Goal: Task Accomplishment & Management: Manage account settings

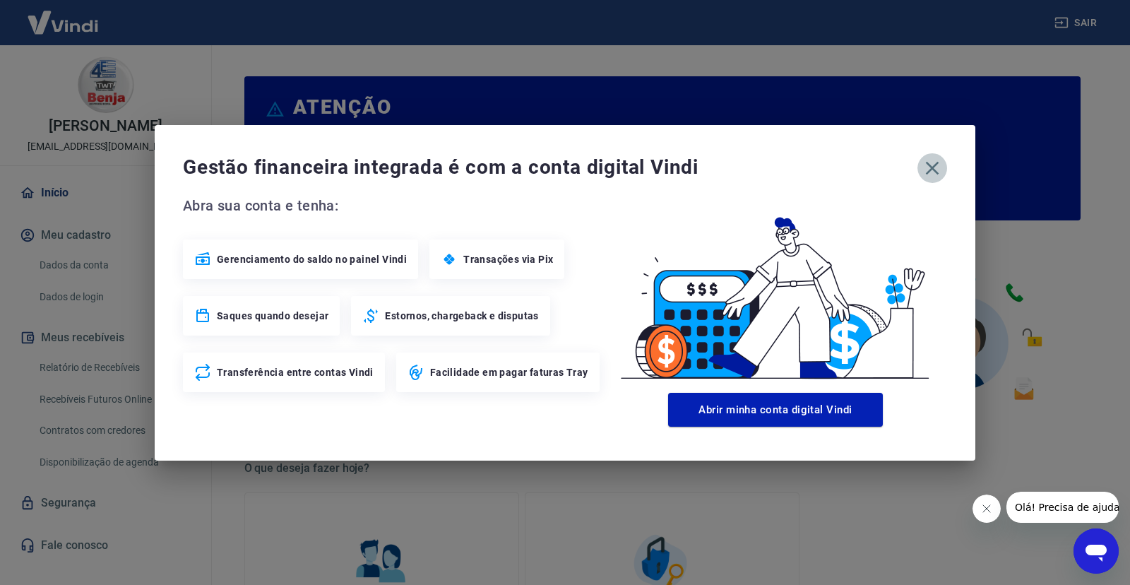
click at [926, 167] on icon "button" at bounding box center [932, 168] width 23 height 23
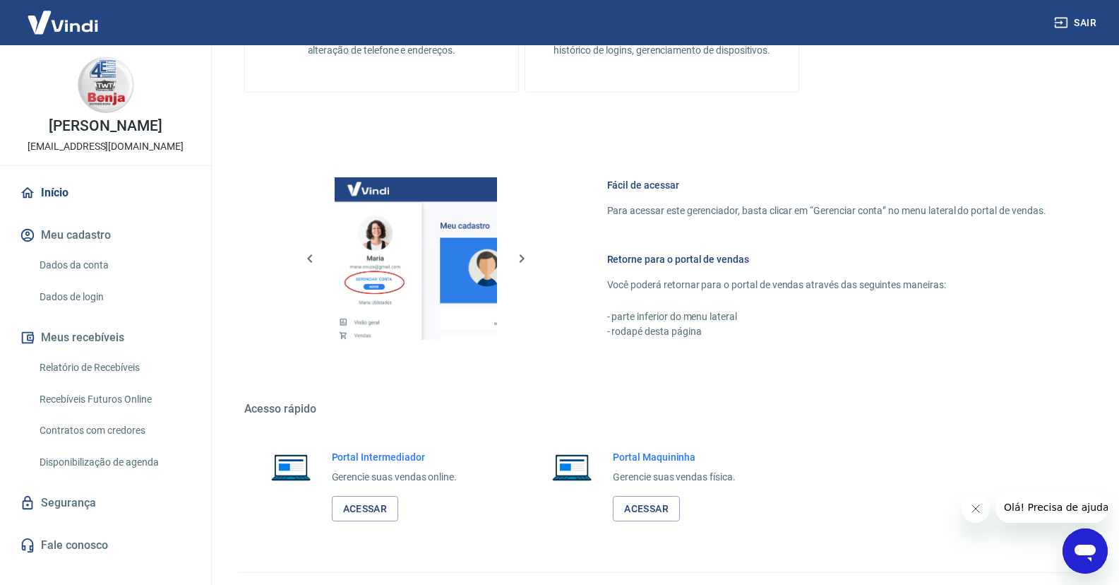
scroll to position [662, 0]
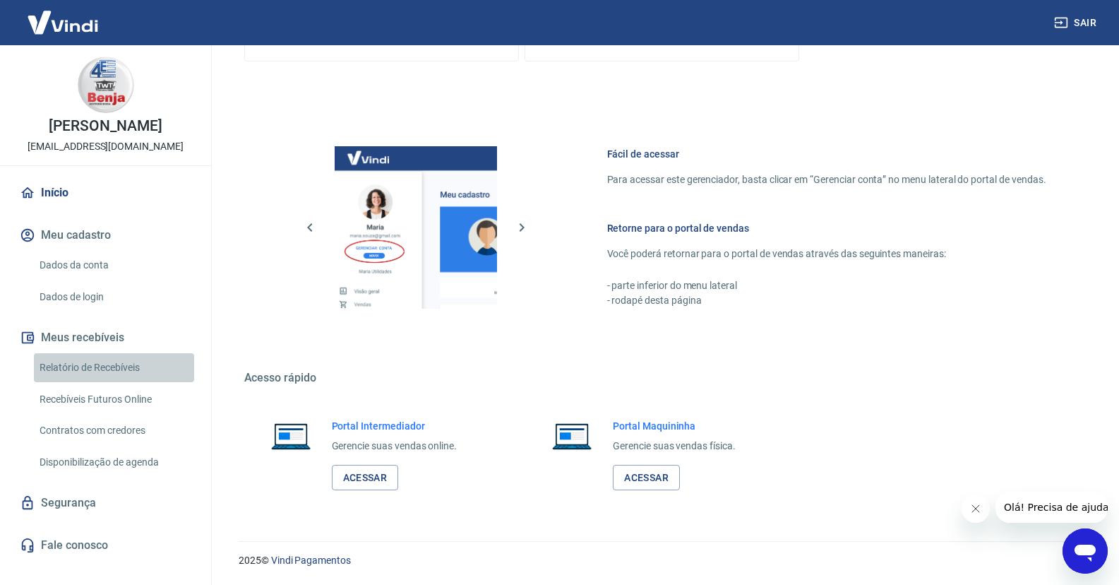
click at [78, 382] on link "Relatório de Recebíveis" at bounding box center [114, 367] width 160 height 29
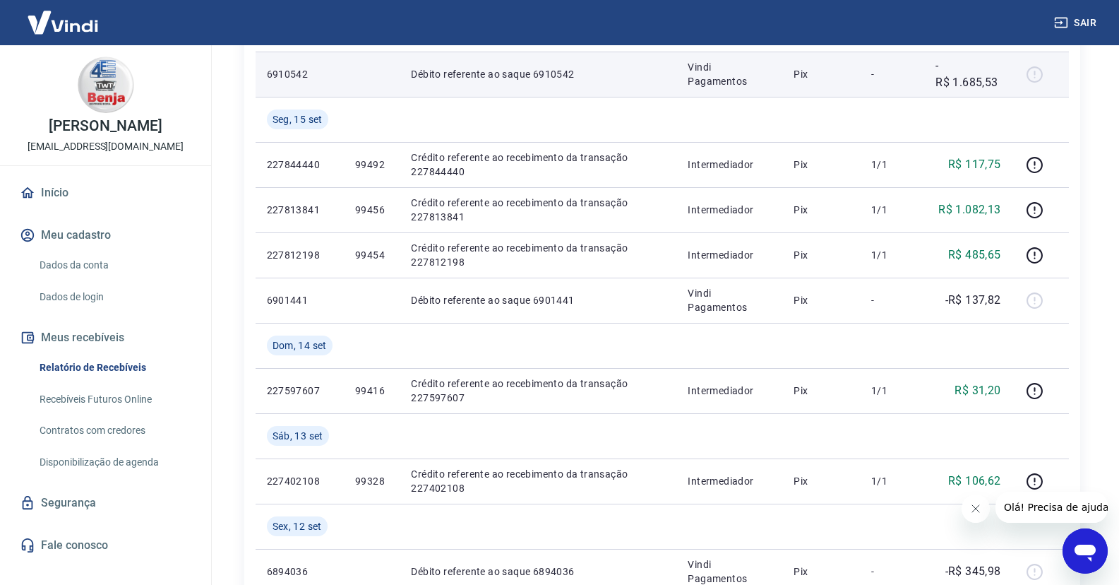
scroll to position [212, 0]
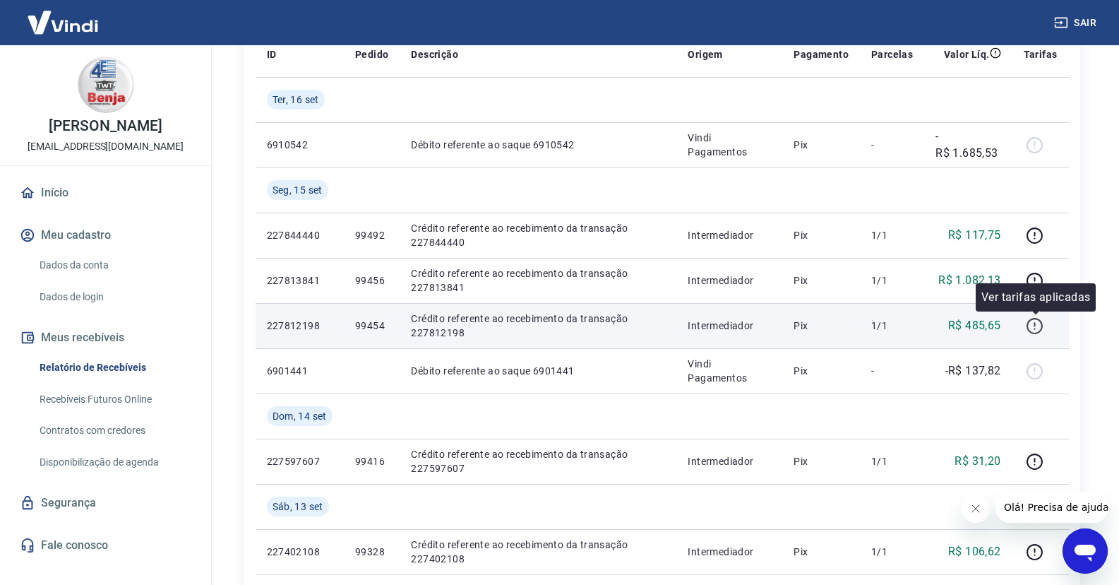
click at [1034, 324] on icon "button" at bounding box center [1035, 326] width 18 height 18
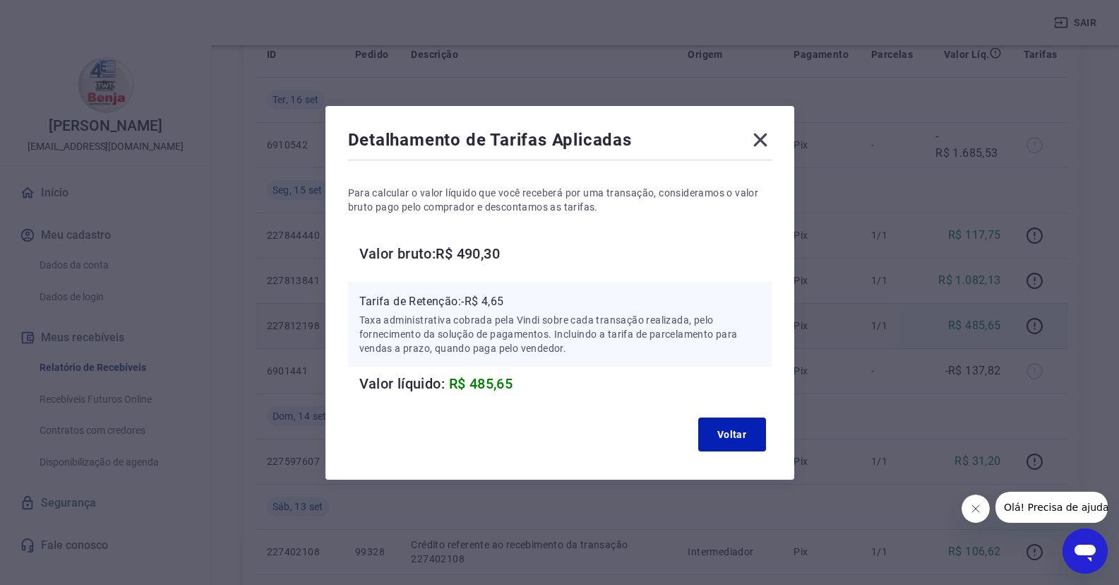
click at [766, 135] on icon at bounding box center [760, 139] width 23 height 23
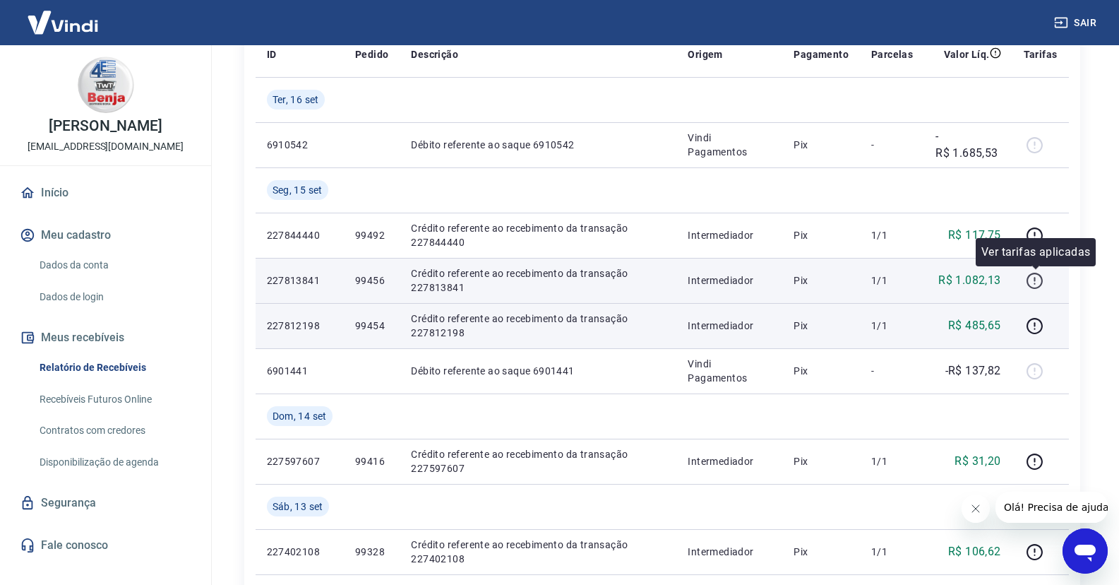
click at [1041, 282] on icon "button" at bounding box center [1035, 281] width 18 height 18
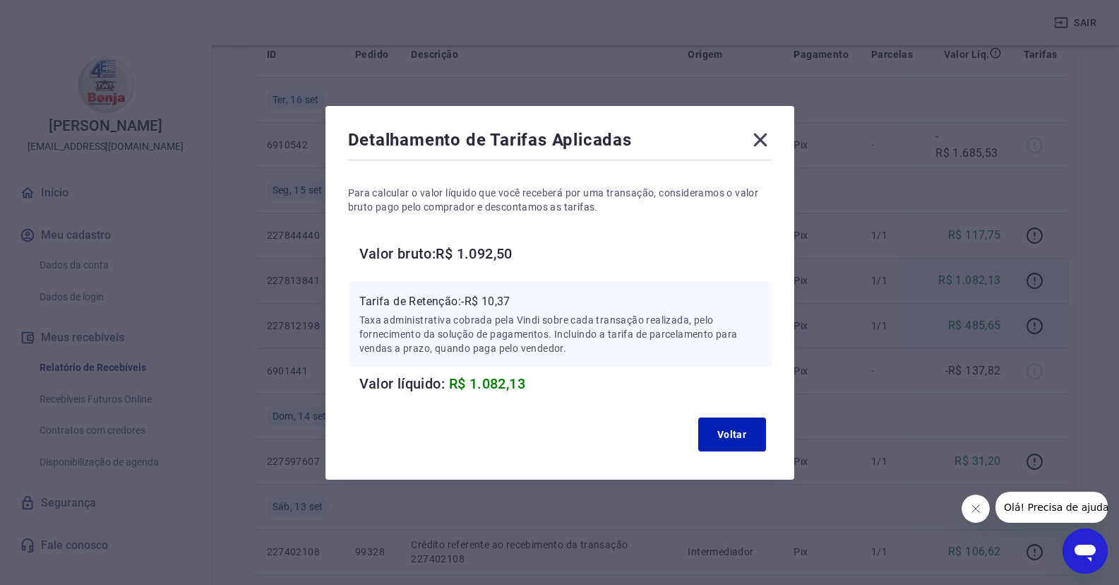
click at [758, 140] on icon at bounding box center [760, 139] width 23 height 23
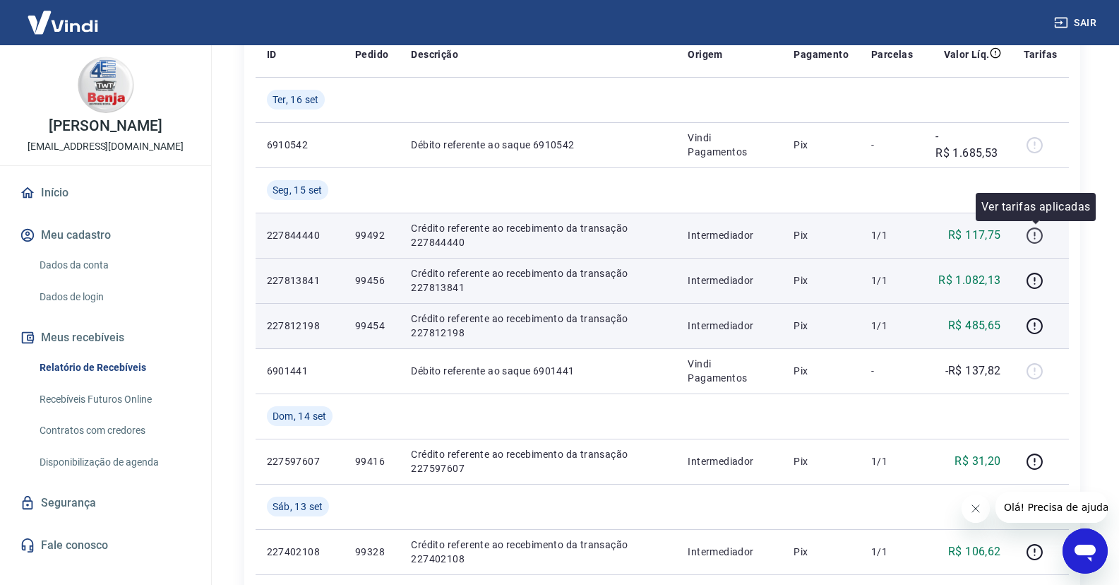
click at [1032, 241] on icon "button" at bounding box center [1035, 235] width 16 height 16
